Goal: Use online tool/utility: Utilize a website feature to perform a specific function

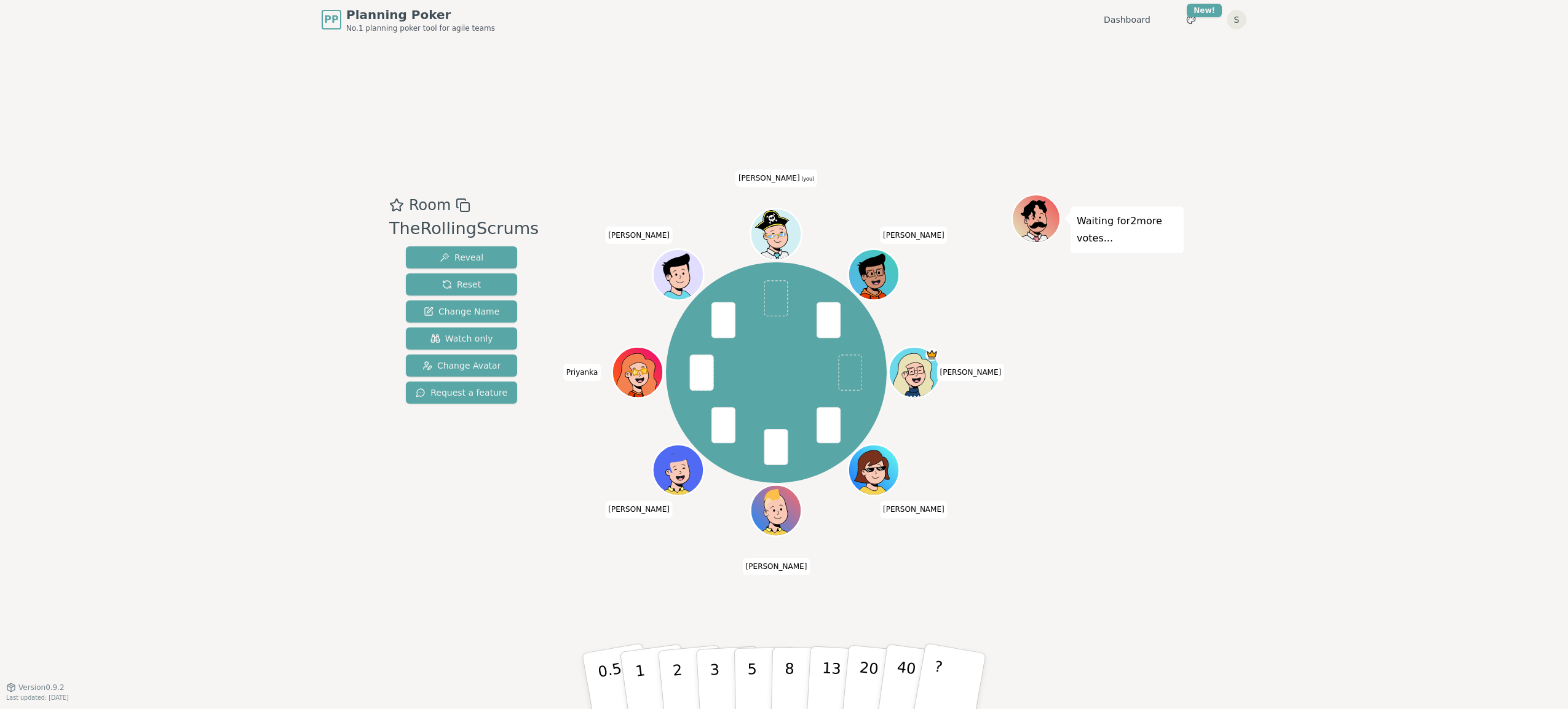
drag, startPoint x: 1287, startPoint y: 603, endPoint x: 750, endPoint y: 601, distance: 537.0
click at [1276, 605] on div "PP Planning Poker No.1 planning poker tool for agile teams Dashboard Toggle the…" at bounding box center [784, 354] width 1568 height 709
click at [724, 667] on button "3" at bounding box center [729, 682] width 67 height 96
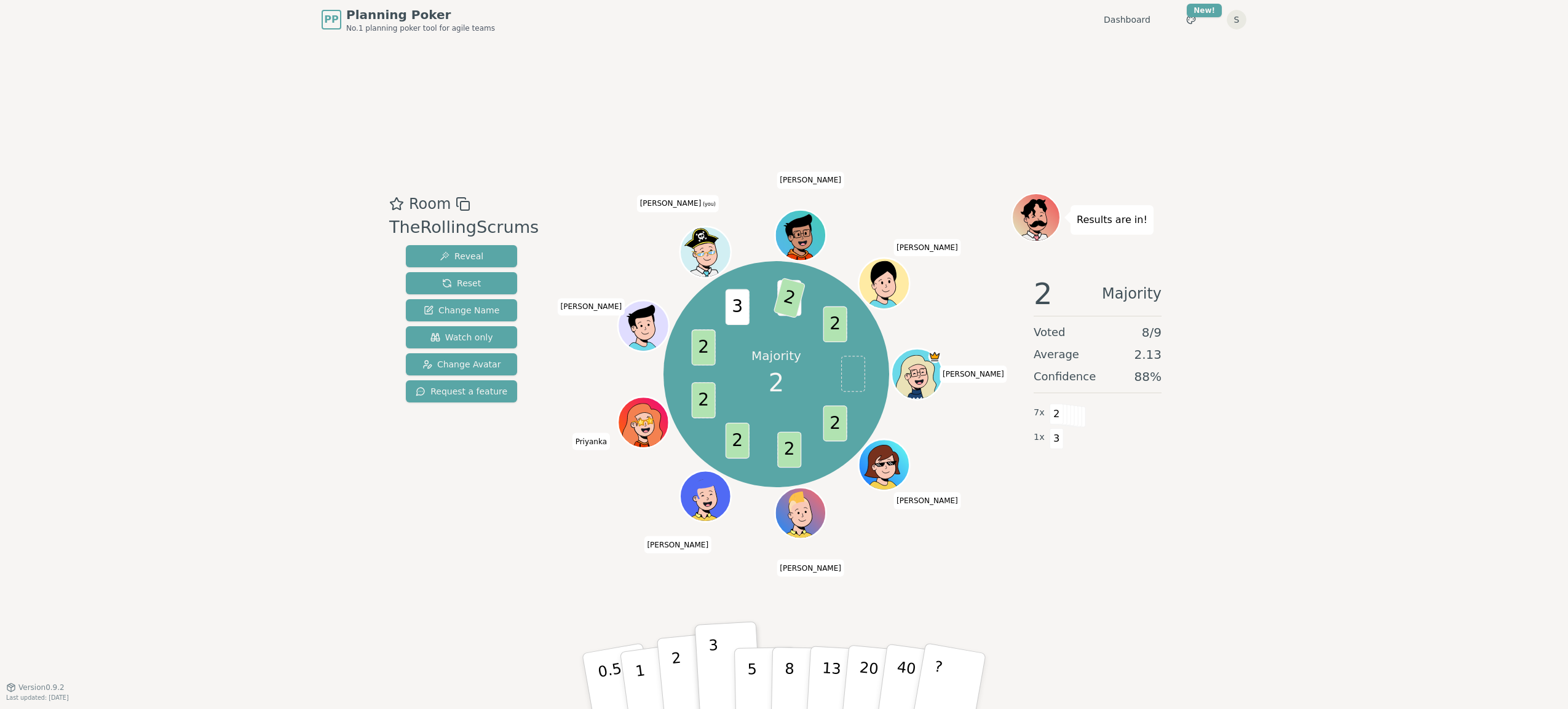
click at [681, 685] on p "2" at bounding box center [679, 683] width 16 height 67
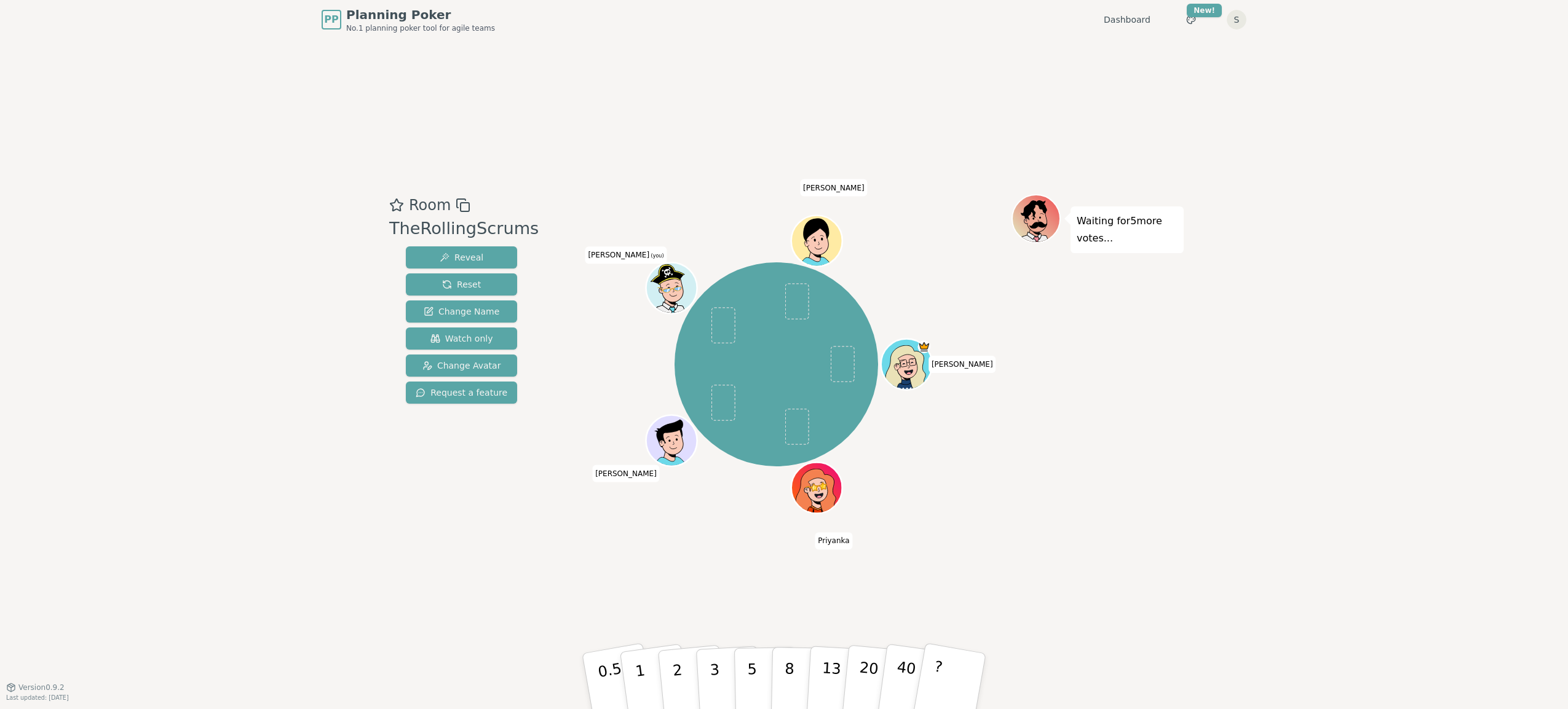
click at [931, 610] on div "Room TheRollingScrums Reveal Reset Change Name Watch only Change Avatar Request…" at bounding box center [784, 363] width 800 height 647
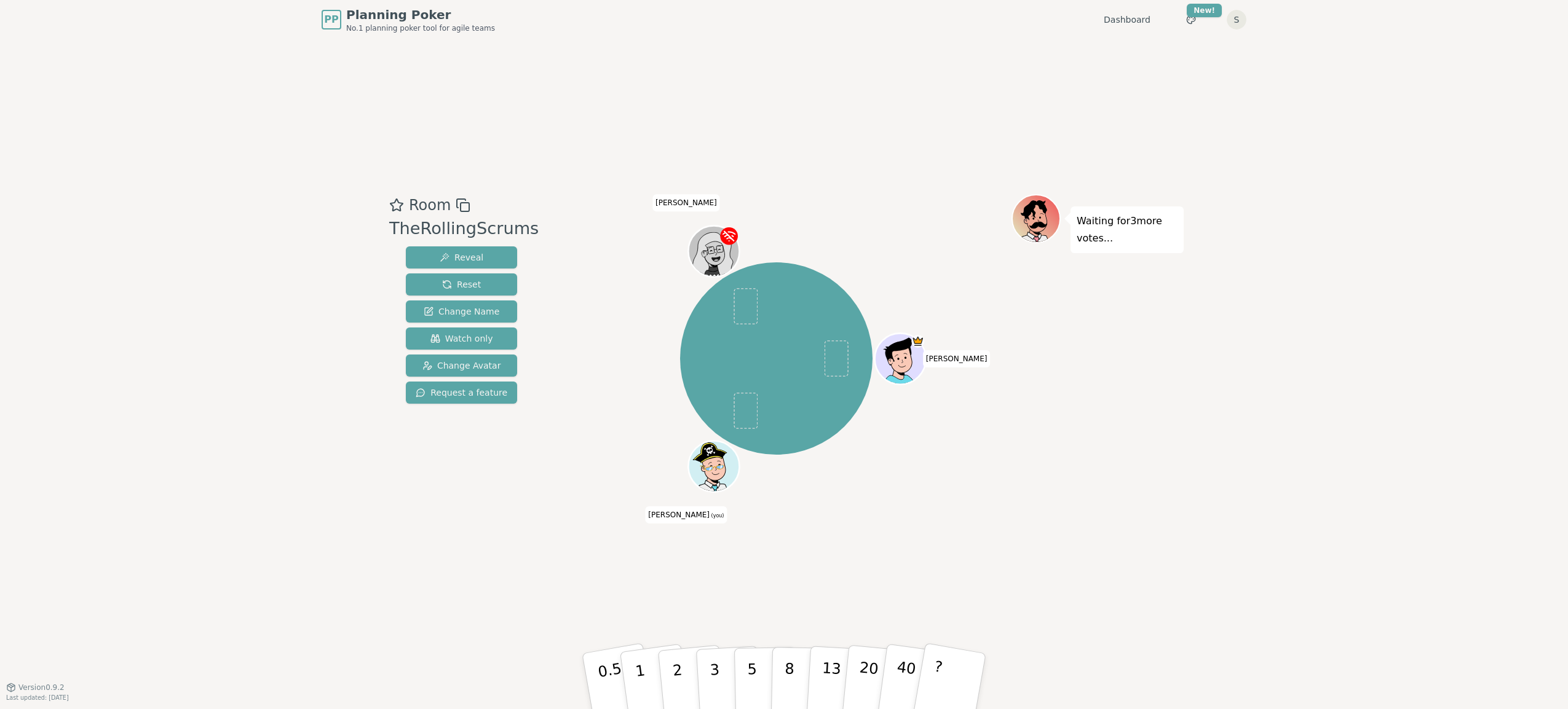
click at [545, 532] on div "[PERSON_NAME] (you) [PERSON_NAME]" at bounding box center [775, 363] width 470 height 338
